Goal: Task Accomplishment & Management: Complete application form

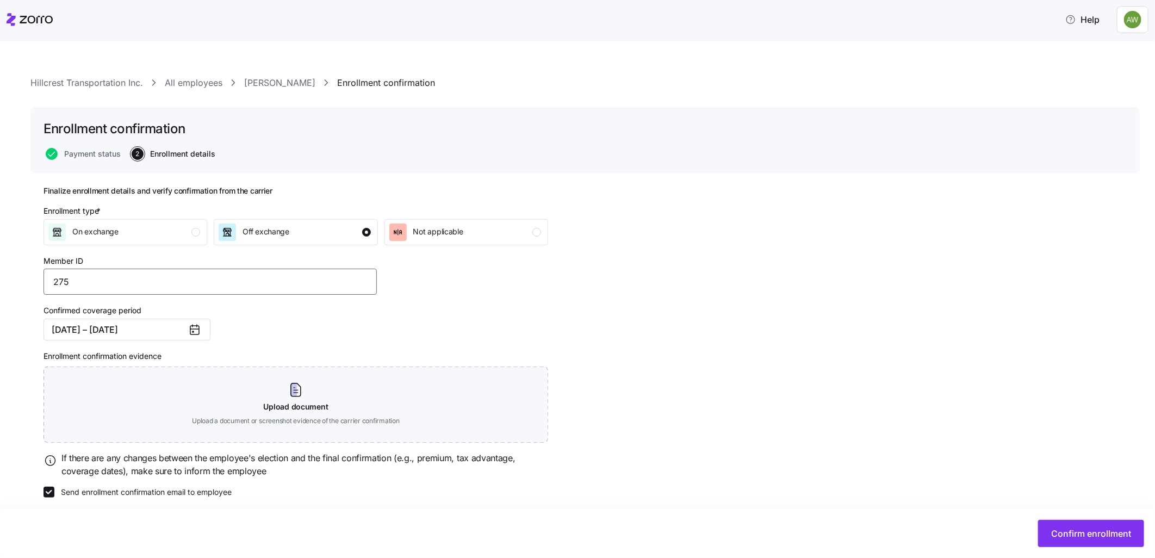
click at [124, 288] on input "275" at bounding box center [210, 282] width 333 height 26
type input "2759517-01"
drag, startPoint x: 461, startPoint y: 297, endPoint x: 470, endPoint y: 297, distance: 8.7
click at [470, 297] on div "Enrollment type * On exchange Off exchange Not applicable Member ID 2759517-01 …" at bounding box center [295, 351] width 513 height 301
click at [1062, 537] on span "Confirm enrollment" at bounding box center [1091, 533] width 80 height 13
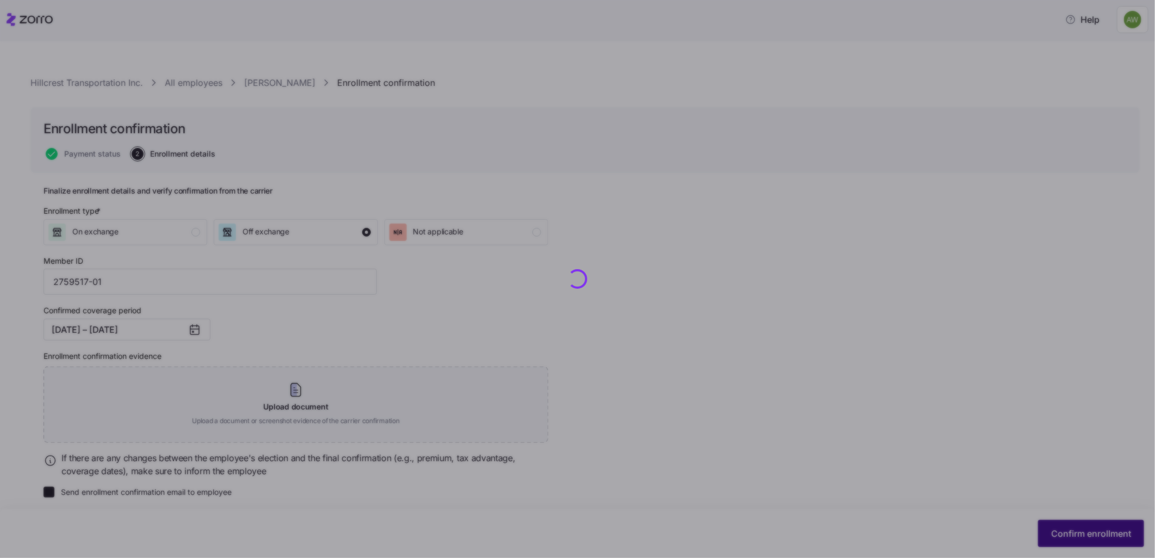
checkbox input "false"
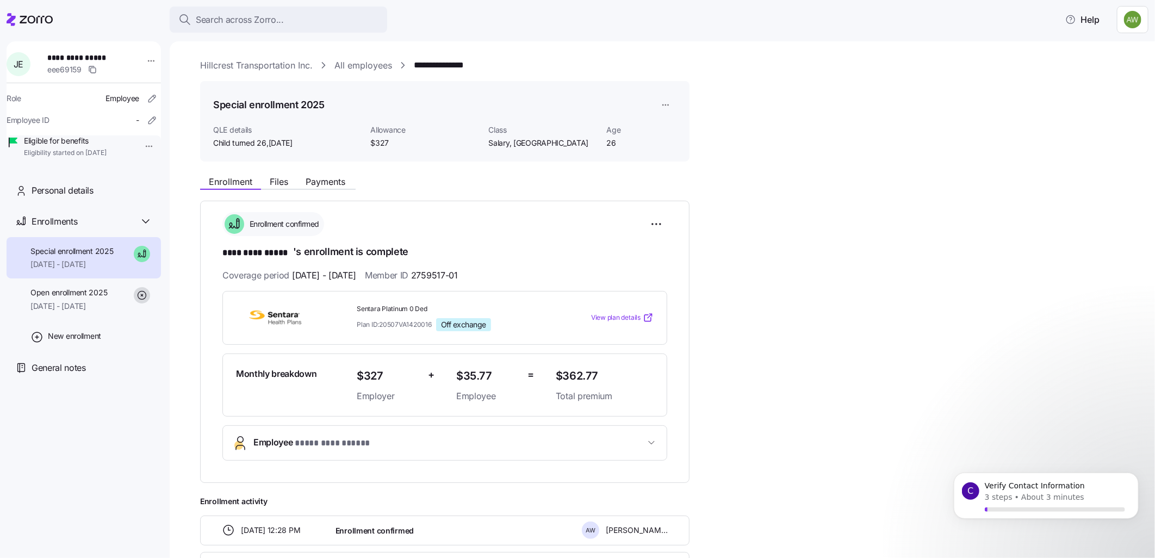
click at [382, 433] on button "**********" at bounding box center [445, 443] width 444 height 34
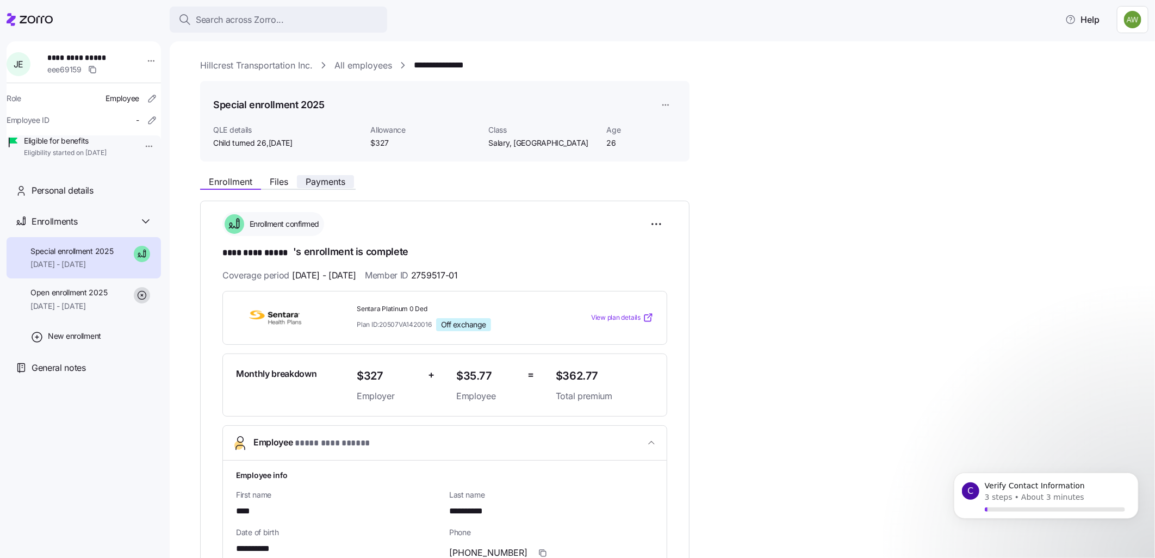
click at [318, 177] on span "Payments" at bounding box center [326, 181] width 40 height 9
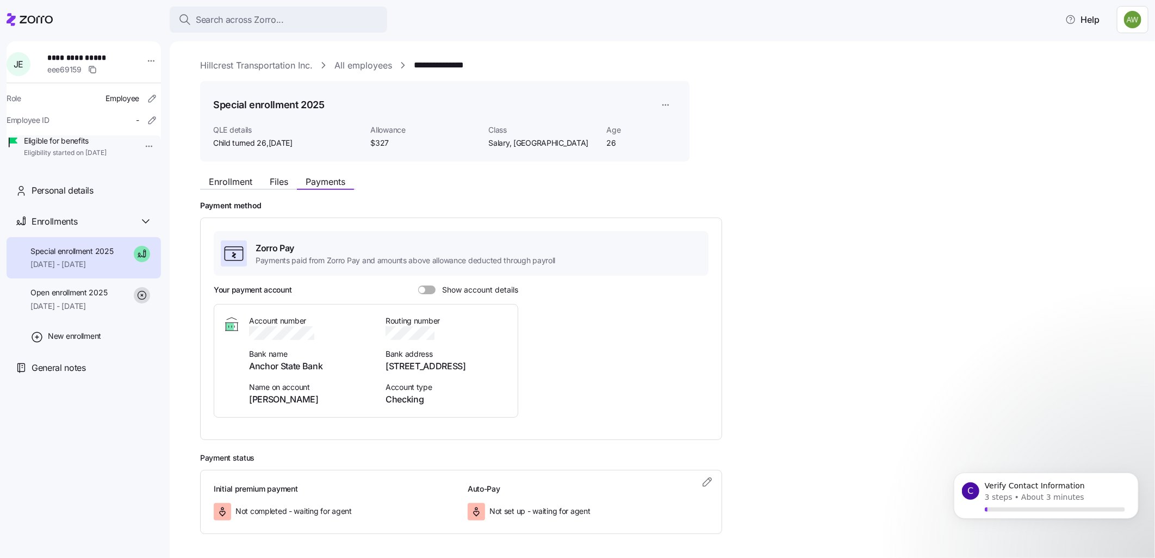
click at [427, 285] on span at bounding box center [430, 289] width 11 height 9
click at [418, 285] on input "Show account details" at bounding box center [418, 285] width 0 height 0
click at [711, 479] on icon "button" at bounding box center [707, 481] width 13 height 13
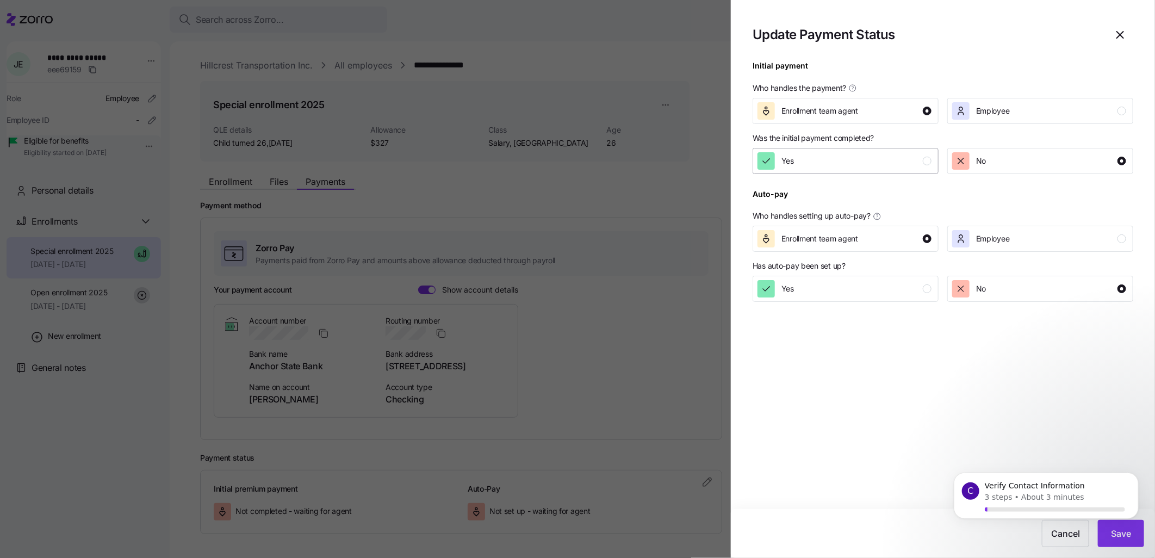
click at [854, 154] on div "Yes" at bounding box center [845, 160] width 174 height 17
click at [1125, 533] on body "C Verify Contact Information 3 steps • About 3 minutes" at bounding box center [1045, 506] width 209 height 84
click at [1137, 534] on body "C Verify Contact Information 3 steps • About 3 minutes" at bounding box center [1045, 506] width 209 height 84
click at [1134, 531] on body "C Verify Contact Information 3 steps • About 3 minutes" at bounding box center [1045, 506] width 209 height 84
click at [846, 285] on div "Yes" at bounding box center [845, 288] width 174 height 17
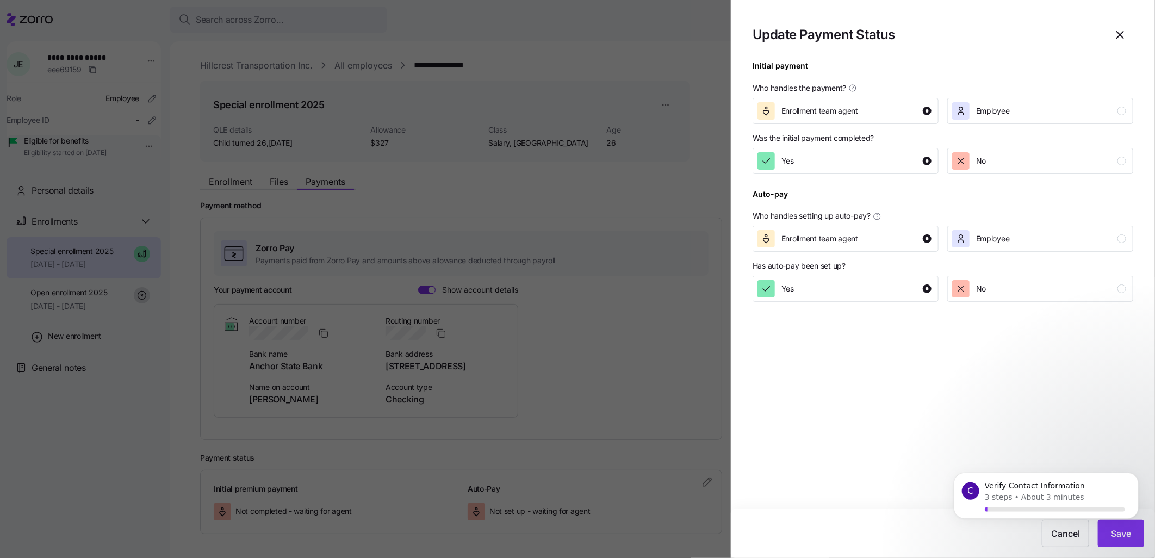
click at [1131, 526] on body "C Verify Contact Information 3 steps • About 3 minutes" at bounding box center [1045, 506] width 209 height 84
drag, startPoint x: 637, startPoint y: 413, endPoint x: 653, endPoint y: 415, distance: 16.5
click at [640, 413] on div at bounding box center [577, 279] width 1155 height 558
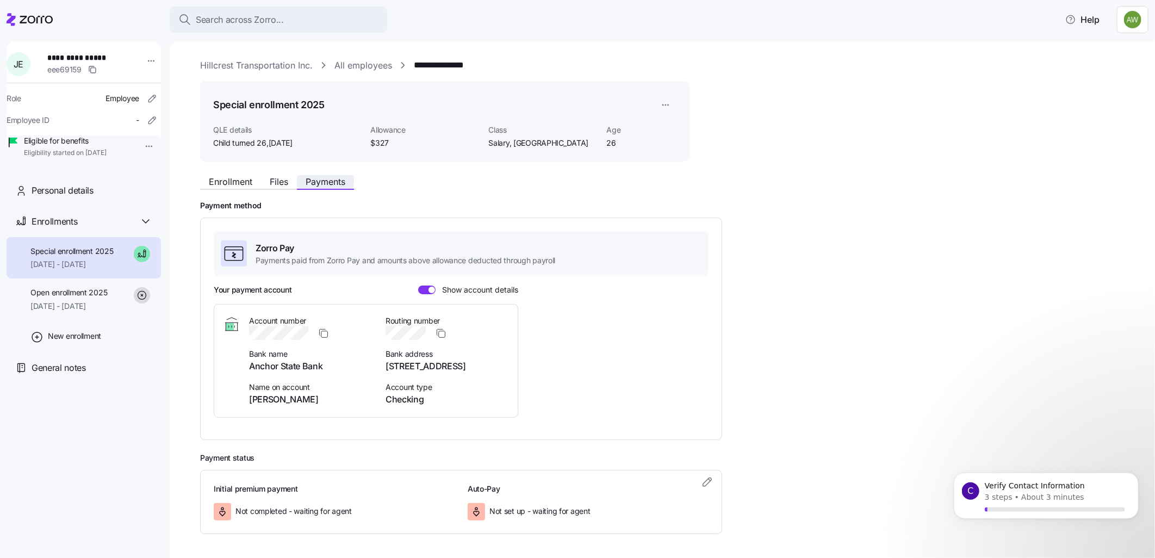
click at [322, 187] on button "Payments" at bounding box center [325, 181] width 57 height 13
click at [274, 177] on span "Files" at bounding box center [279, 181] width 18 height 9
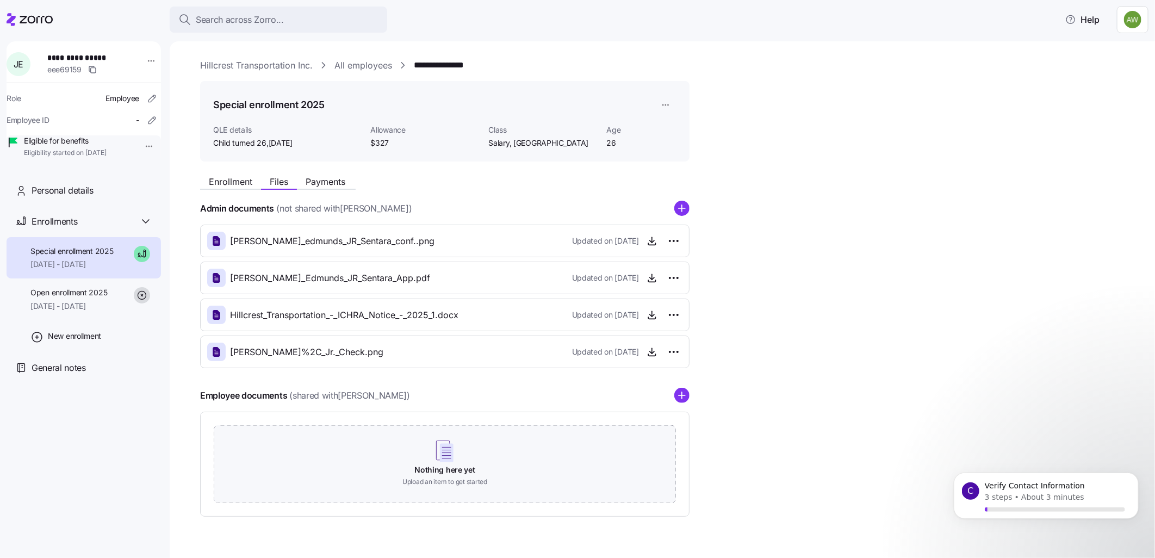
click at [459, 64] on link "**********" at bounding box center [450, 66] width 72 height 14
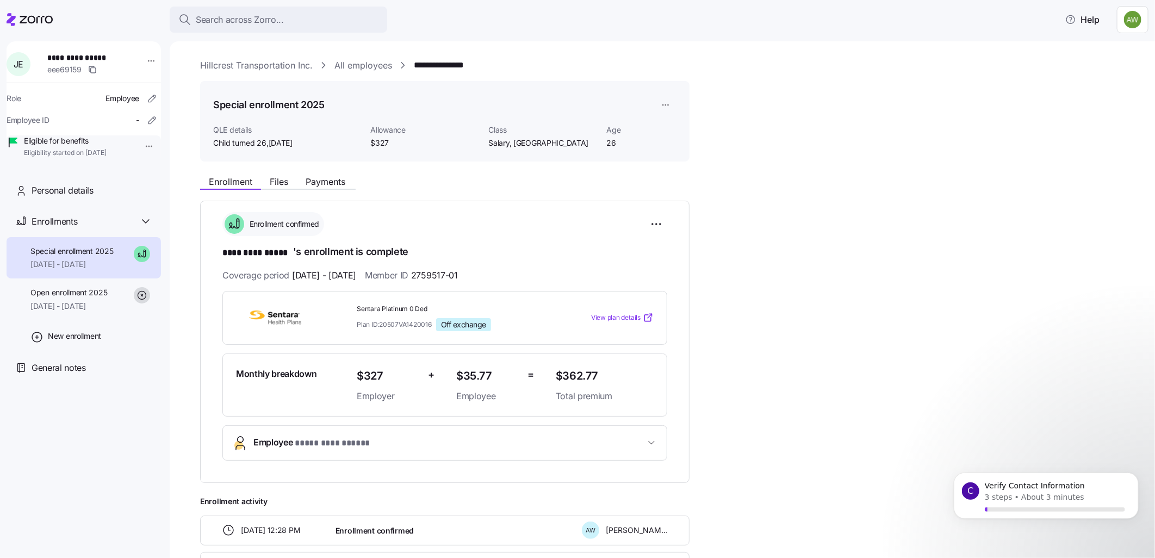
click at [314, 174] on div "Enrollment Files Payments" at bounding box center [444, 180] width 489 height 20
click at [313, 181] on span "Payments" at bounding box center [326, 181] width 40 height 9
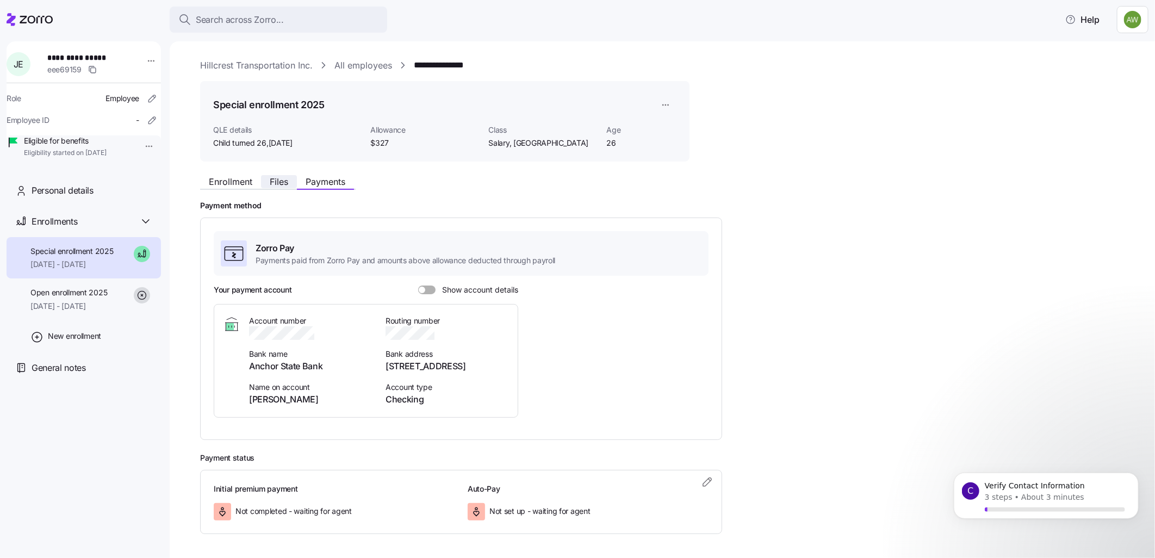
click at [280, 187] on button "Files" at bounding box center [279, 181] width 36 height 13
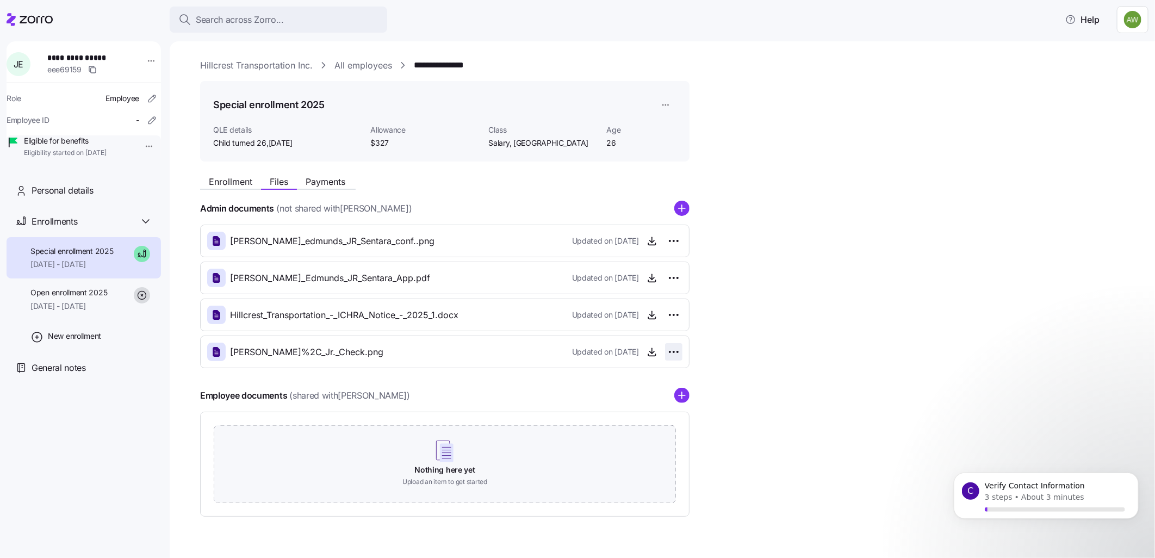
click at [665, 350] on html "**********" at bounding box center [577, 275] width 1155 height 551
click at [650, 349] on html "**********" at bounding box center [577, 275] width 1155 height 551
click at [649, 355] on icon "button" at bounding box center [652, 351] width 11 height 11
click at [673, 346] on html "**********" at bounding box center [577, 275] width 1155 height 551
click at [649, 355] on html "**********" at bounding box center [577, 275] width 1155 height 551
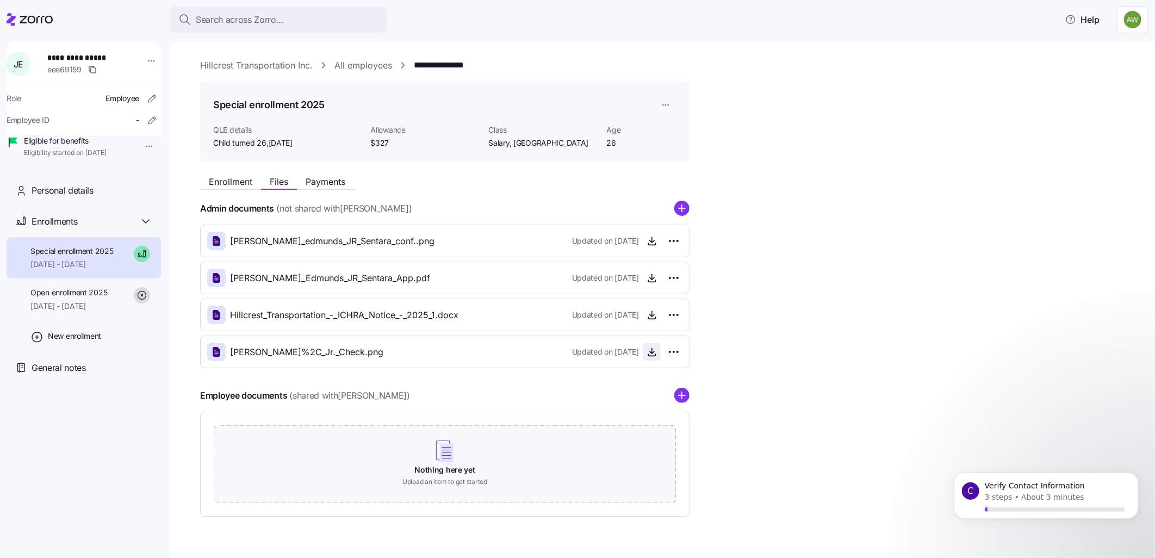
click at [651, 352] on icon "button" at bounding box center [652, 351] width 11 height 11
click at [74, 270] on span "[DATE] - [DATE]" at bounding box center [71, 264] width 83 height 11
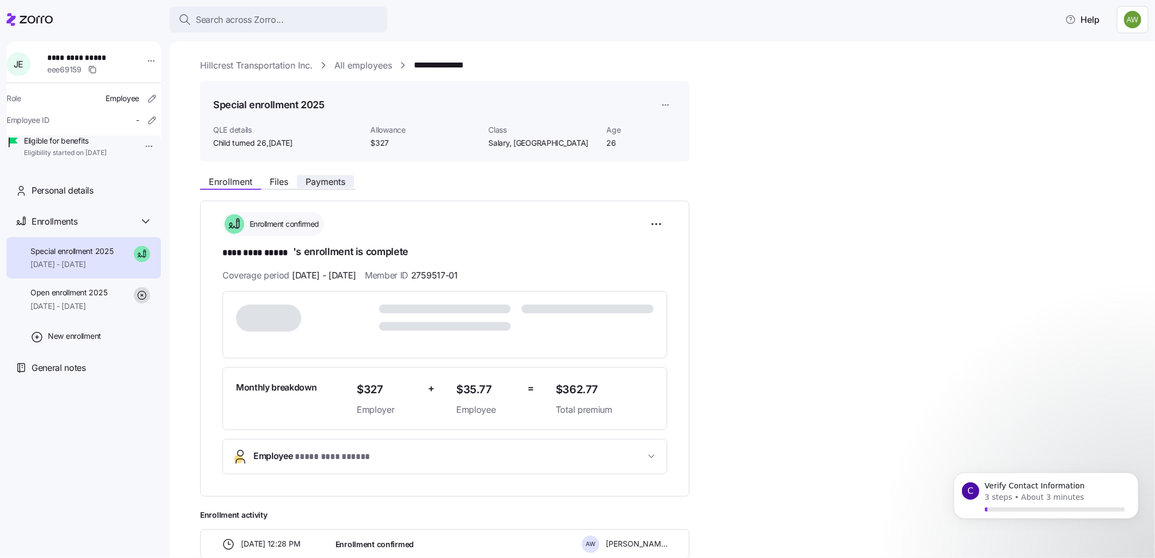
click at [326, 177] on span "Payments" at bounding box center [326, 181] width 40 height 9
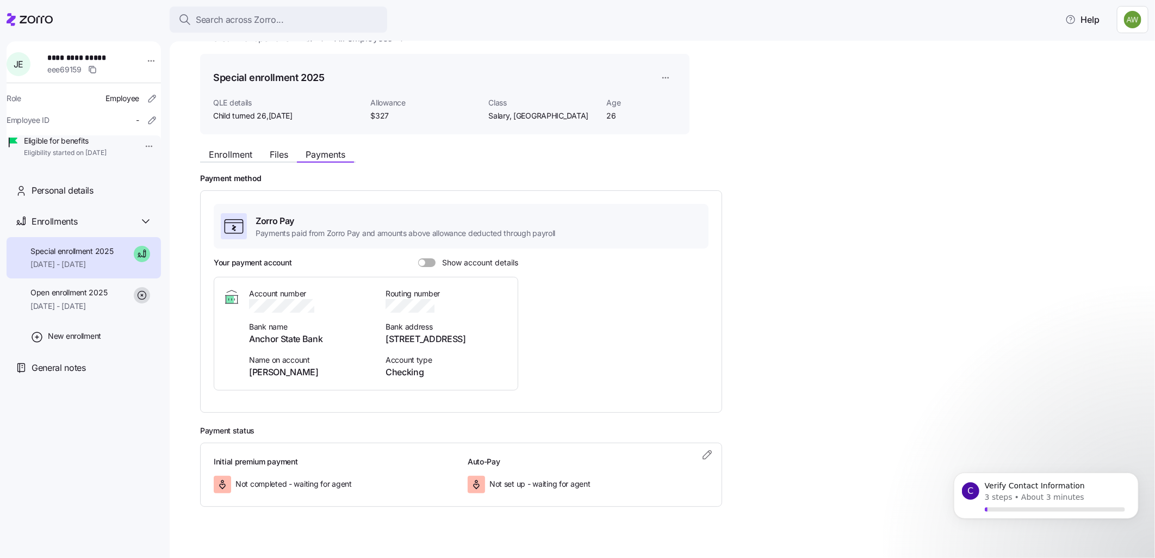
scroll to position [41, 0]
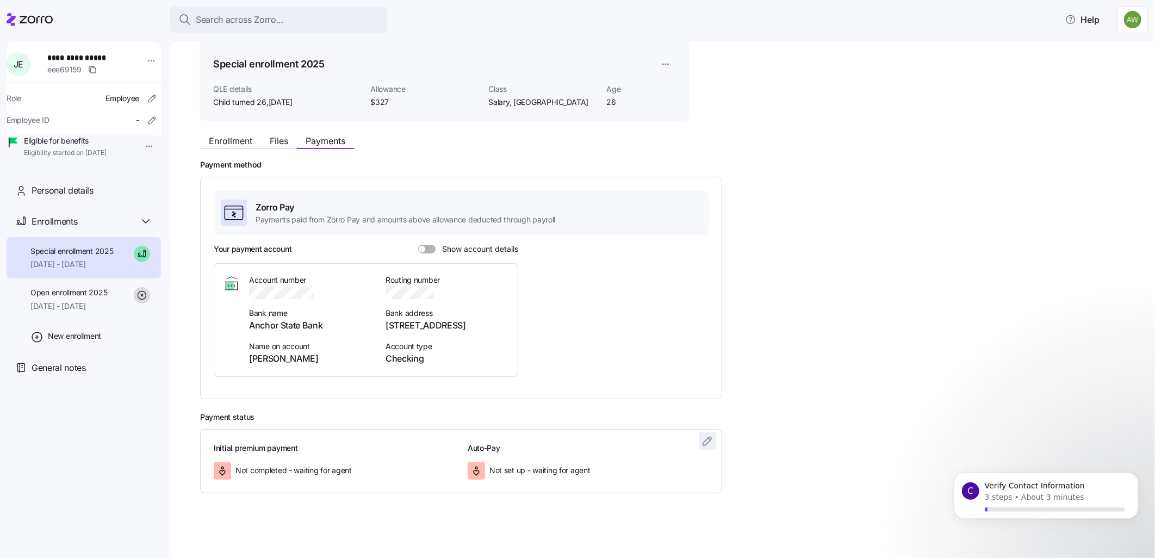
click at [706, 438] on icon "button" at bounding box center [707, 440] width 13 height 13
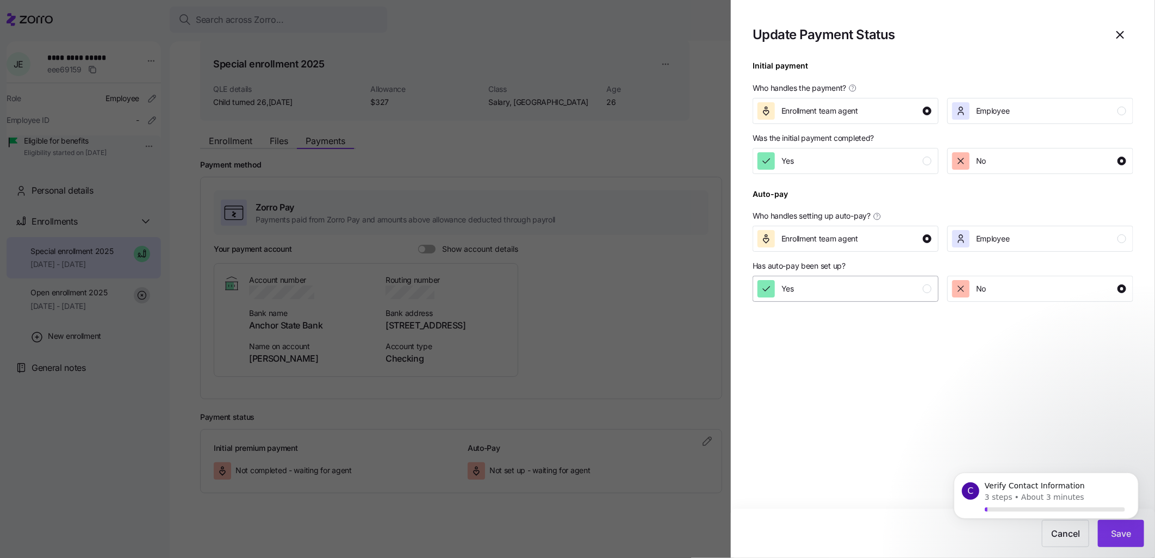
click at [886, 280] on div "Yes" at bounding box center [845, 288] width 174 height 17
click at [1139, 537] on body "C Verify Contact Information 3 steps • About 3 minutes" at bounding box center [1045, 506] width 209 height 84
click at [1133, 532] on body "C Verify Contact Information 3 steps • About 3 minutes" at bounding box center [1045, 506] width 209 height 84
click at [1133, 531] on body "C Verify Contact Information 3 steps • About 3 minutes" at bounding box center [1045, 506] width 209 height 84
click at [1136, 473] on icon "Dismiss notification" at bounding box center [1135, 476] width 6 height 6
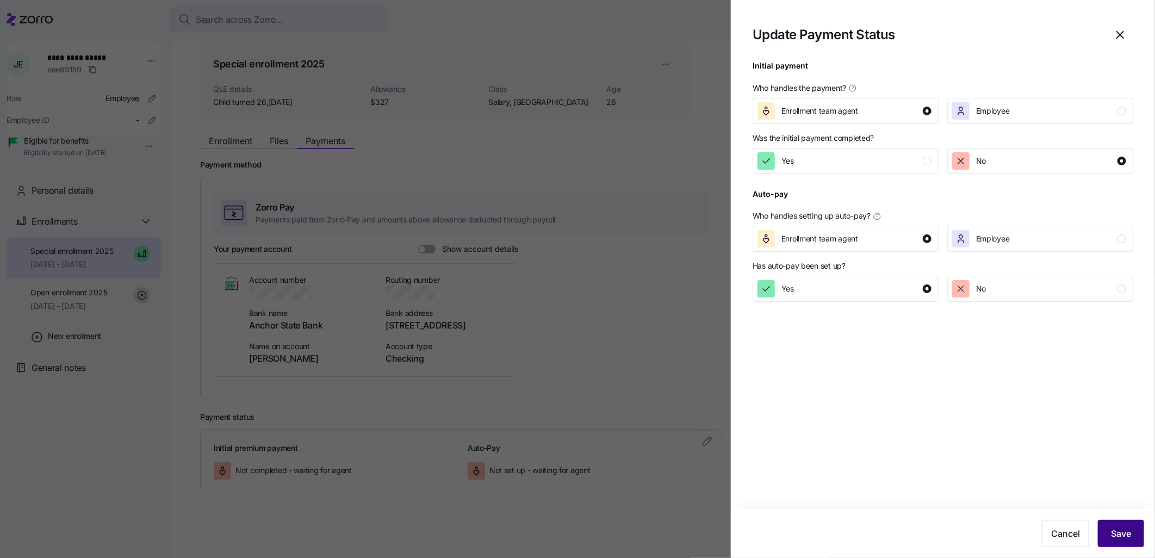
click at [1117, 531] on span "Save" at bounding box center [1121, 533] width 20 height 13
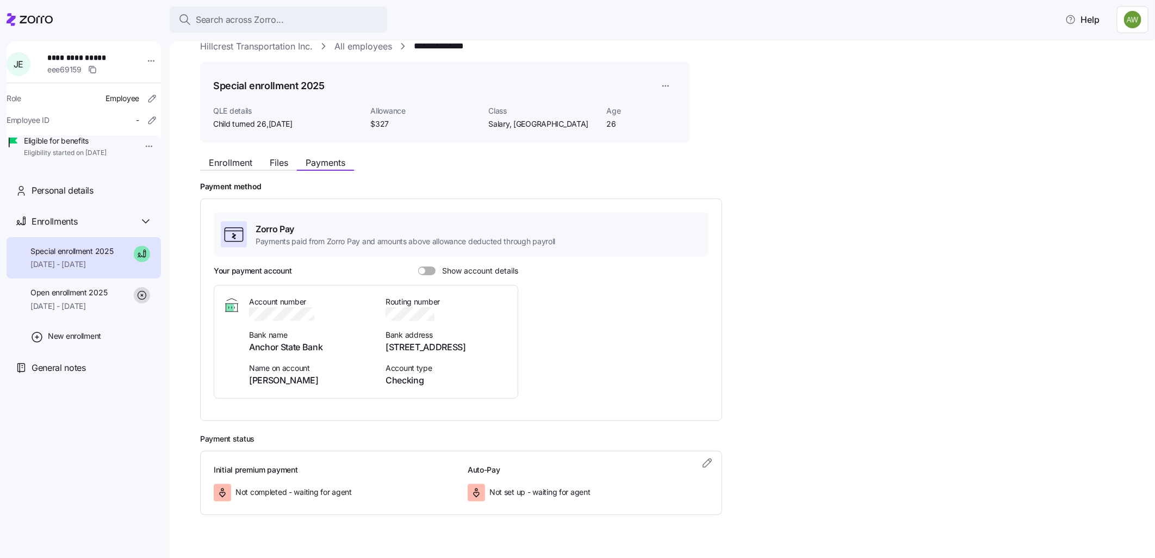
scroll to position [0, 0]
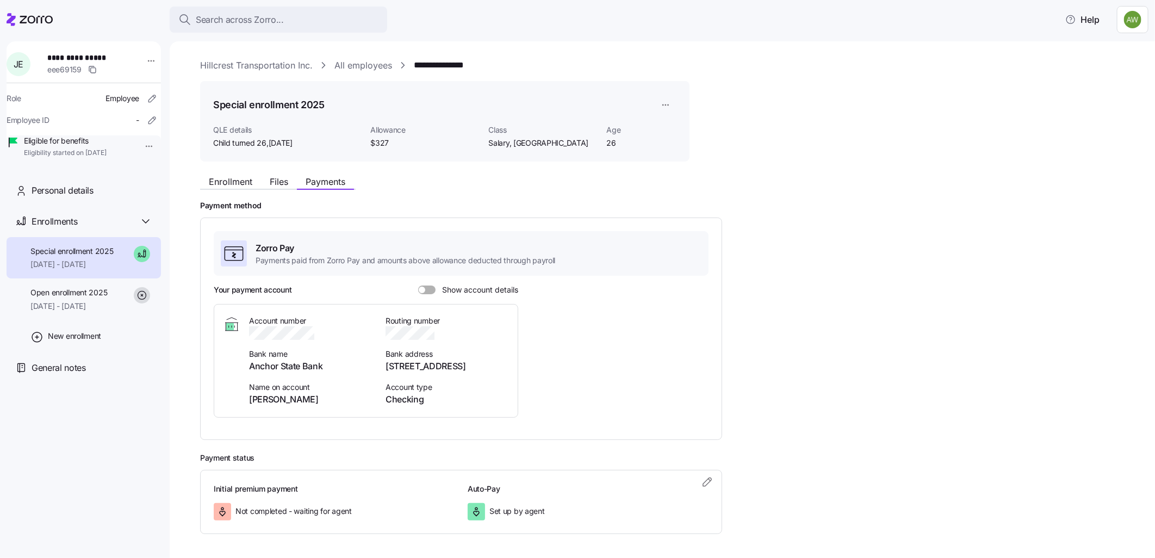
click at [290, 63] on link "Hillcrest Transportation Inc." at bounding box center [256, 66] width 113 height 14
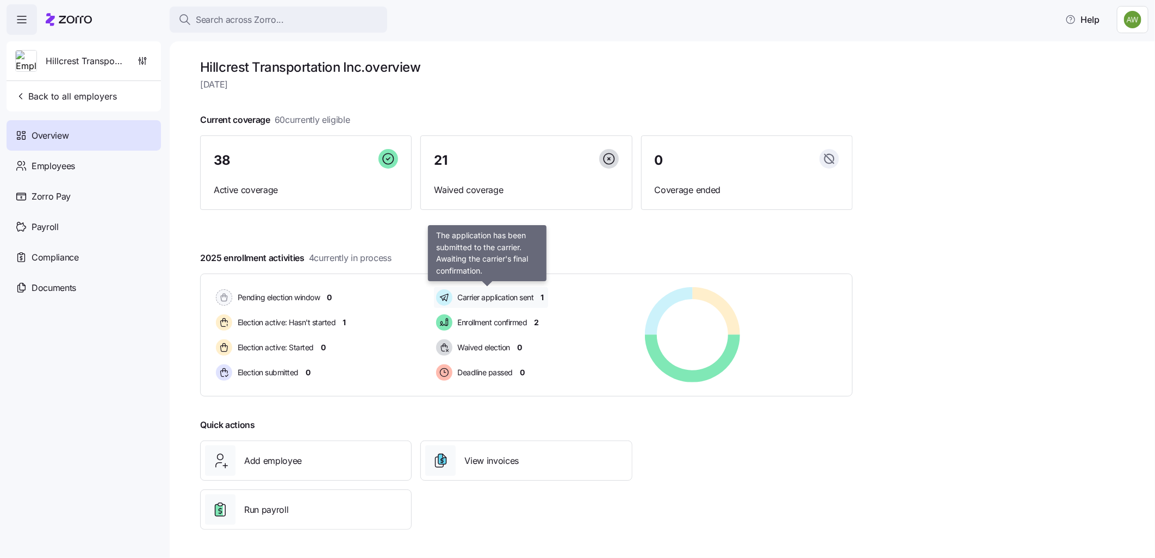
click at [458, 295] on span "Carrier application sent" at bounding box center [494, 297] width 79 height 11
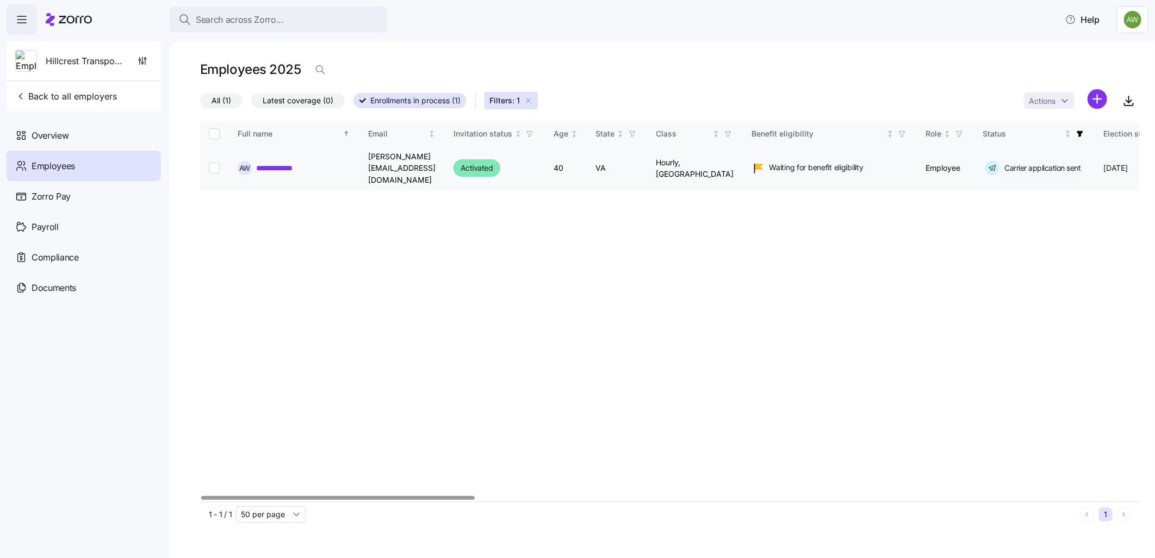
click at [269, 163] on link "**********" at bounding box center [280, 168] width 49 height 11
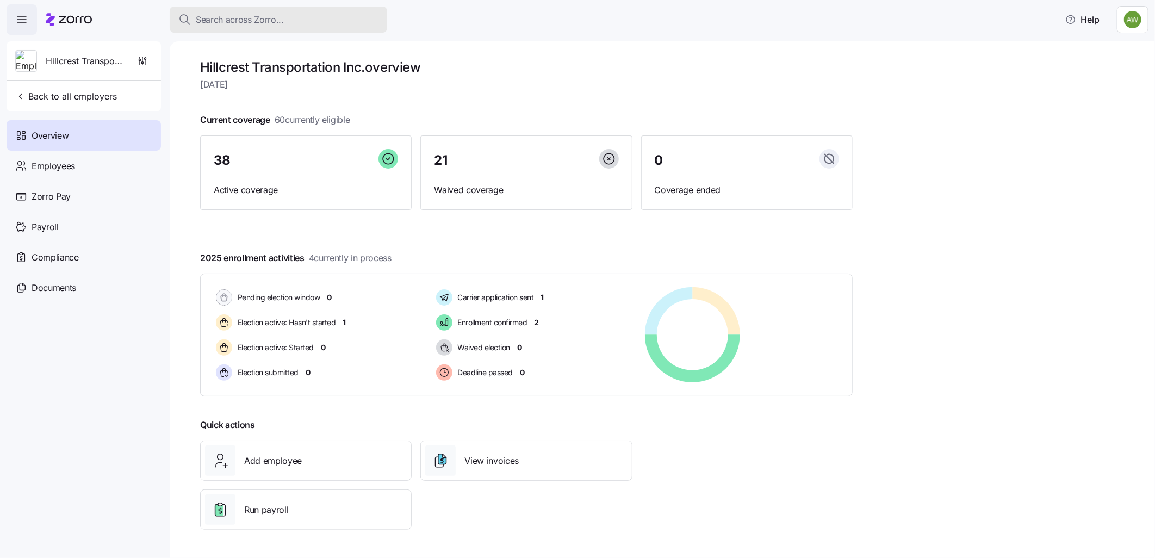
click at [264, 16] on span "Search across Zorro..." at bounding box center [240, 20] width 88 height 14
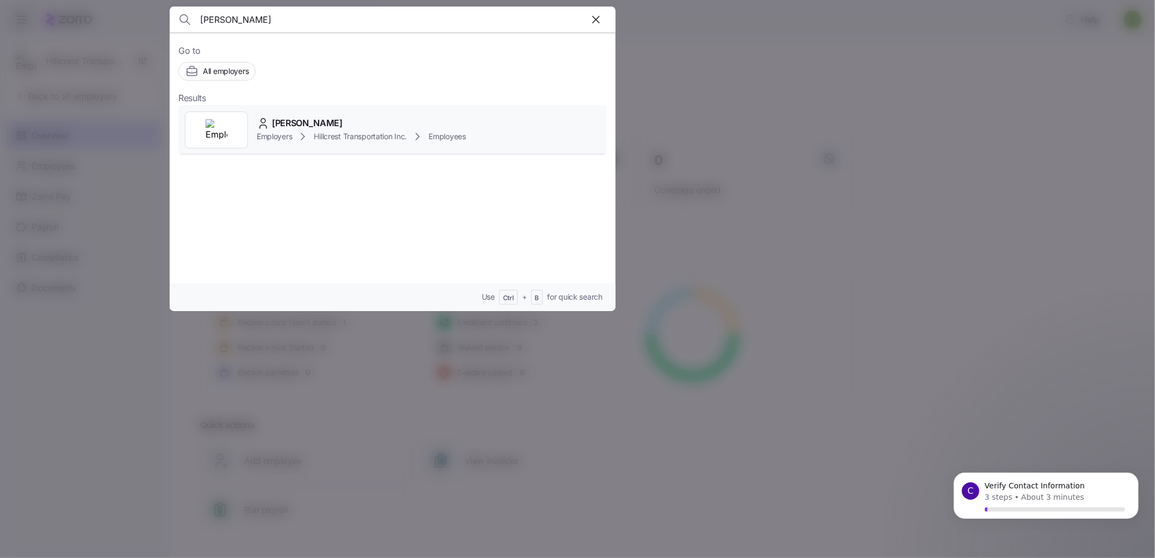
type input "ashley"
click at [281, 133] on span "Employers" at bounding box center [274, 136] width 35 height 11
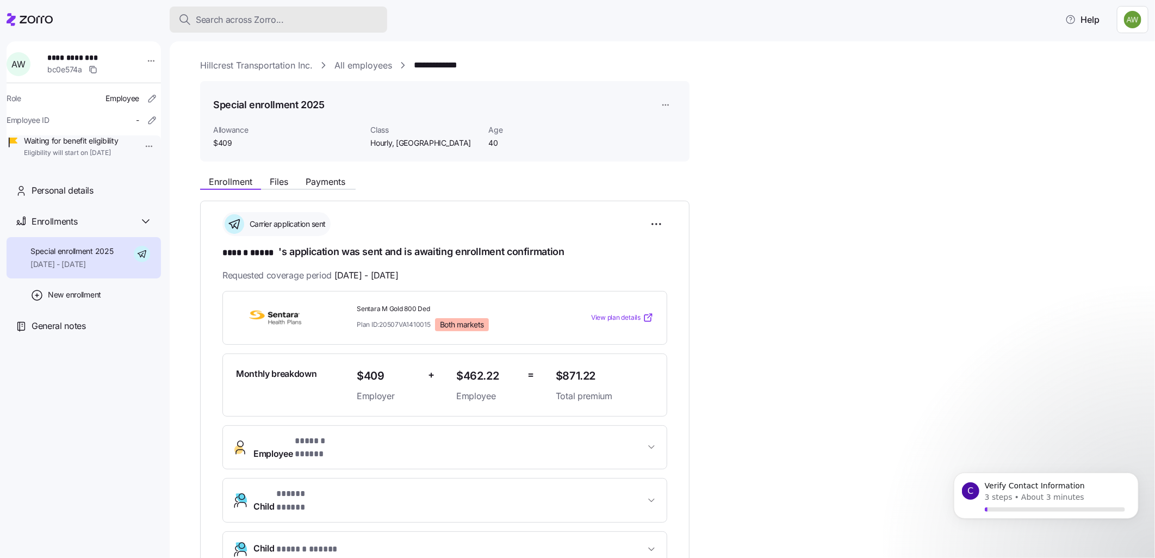
click at [284, 23] on div "Search across Zorro..." at bounding box center [278, 20] width 200 height 14
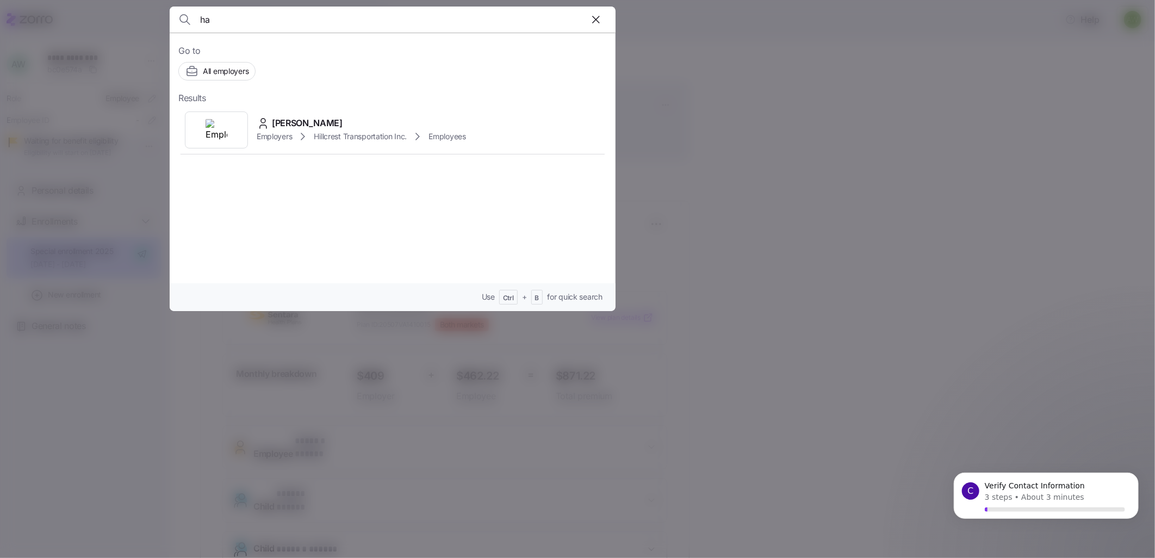
type input "h"
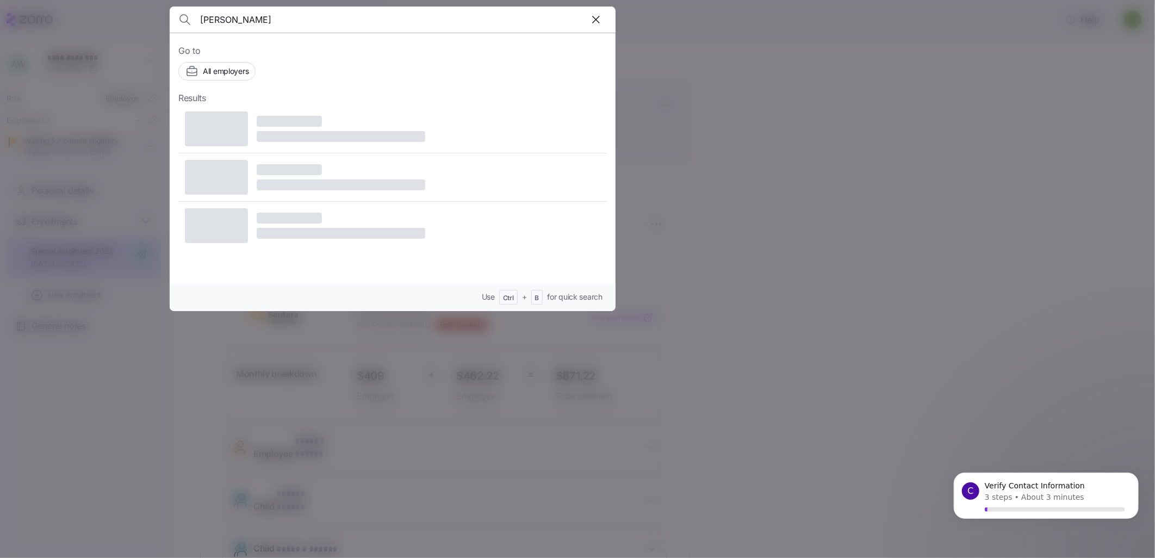
type input "john"
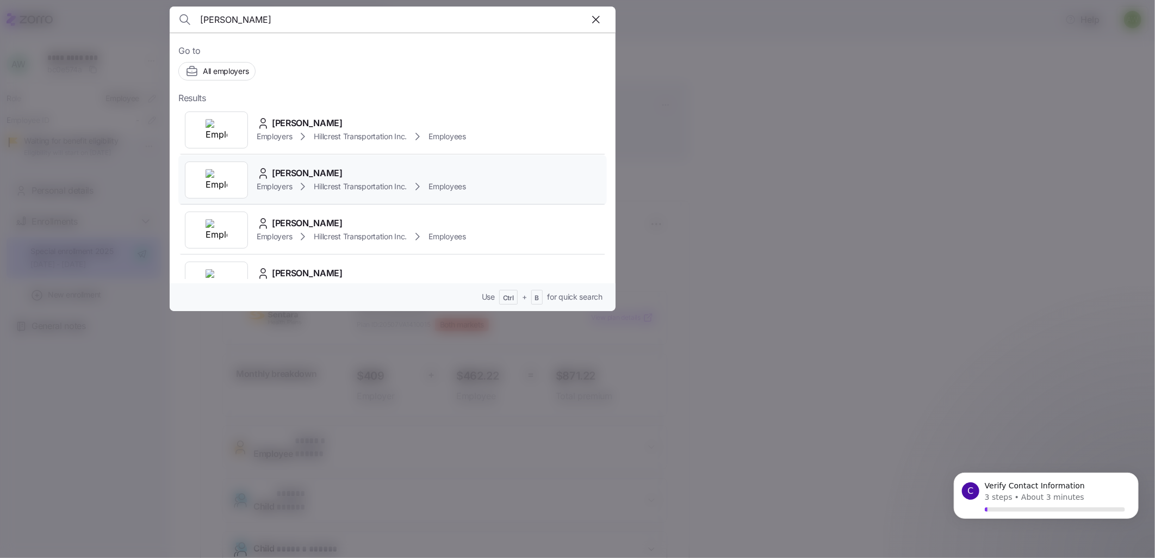
click at [203, 169] on div at bounding box center [216, 180] width 63 height 37
